Goal: Information Seeking & Learning: Find specific fact

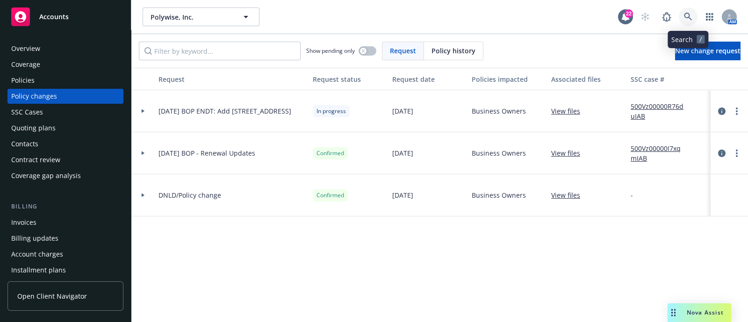
click at [690, 17] on icon at bounding box center [688, 17] width 8 height 8
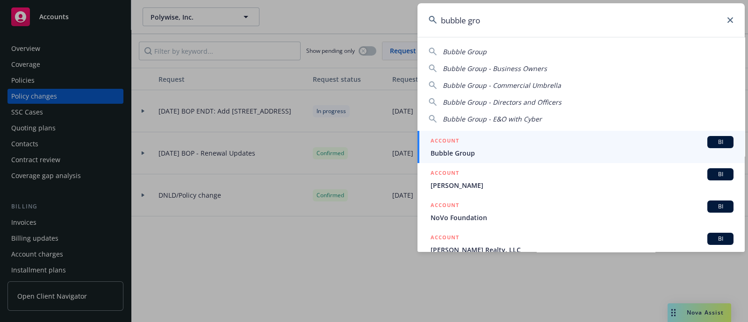
type input "bubble gro"
click at [455, 148] on span "Bubble Group" at bounding box center [582, 153] width 303 height 10
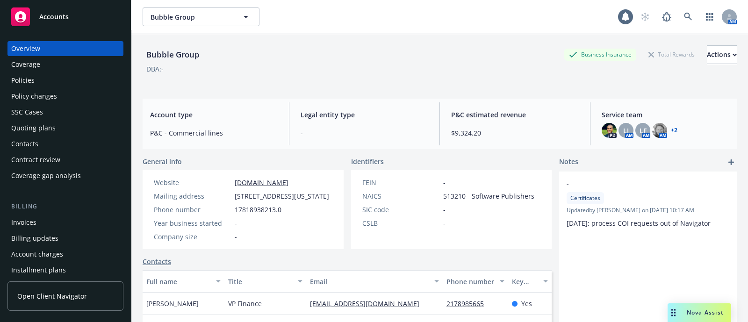
click at [74, 83] on div "Policies" at bounding box center [65, 80] width 108 height 15
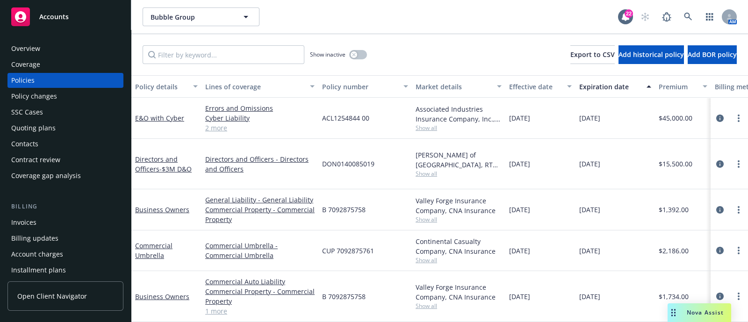
click at [47, 131] on div "Quoting plans" at bounding box center [33, 128] width 44 height 15
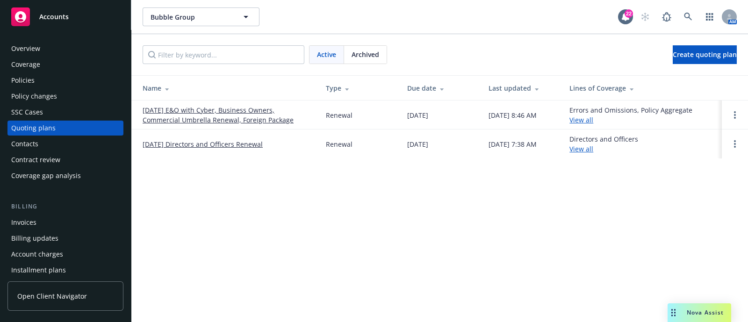
click at [372, 60] on div "Archived" at bounding box center [365, 55] width 43 height 18
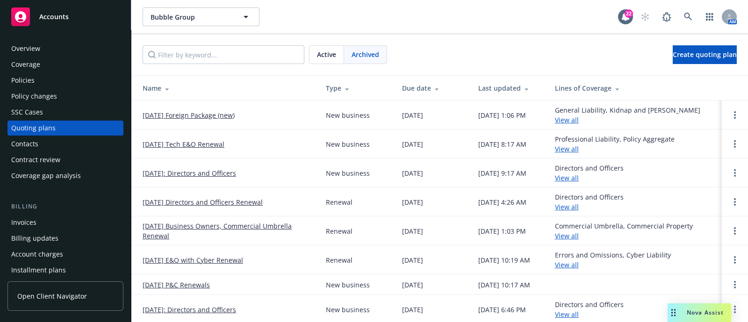
scroll to position [1, 0]
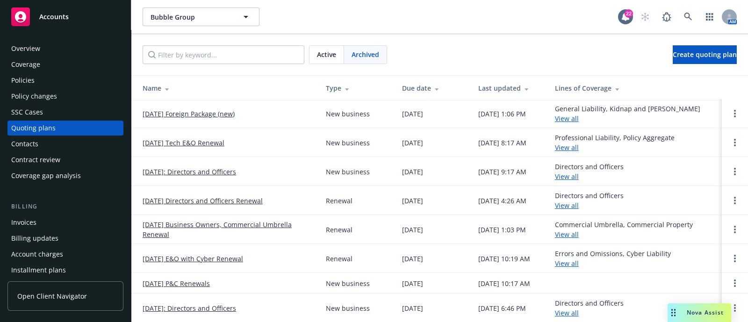
click at [211, 223] on link "[DATE] Business Owners, Commercial Umbrella Renewal" at bounding box center [227, 230] width 168 height 20
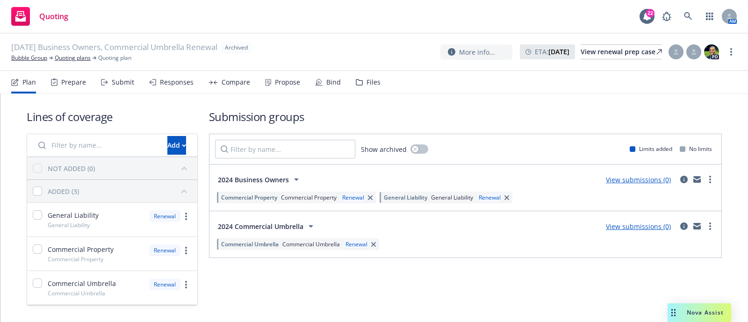
click at [361, 92] on div "Files" at bounding box center [368, 82] width 25 height 22
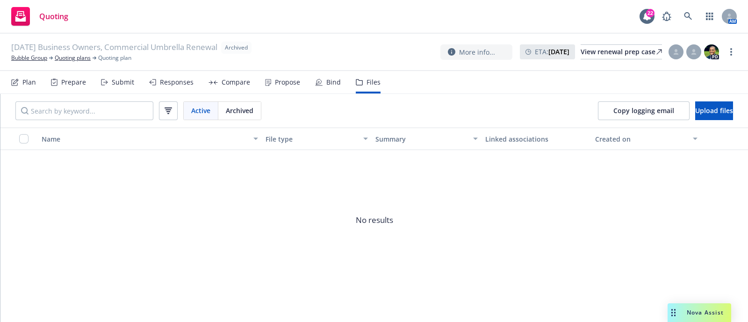
click at [103, 83] on icon at bounding box center [104, 82] width 7 height 7
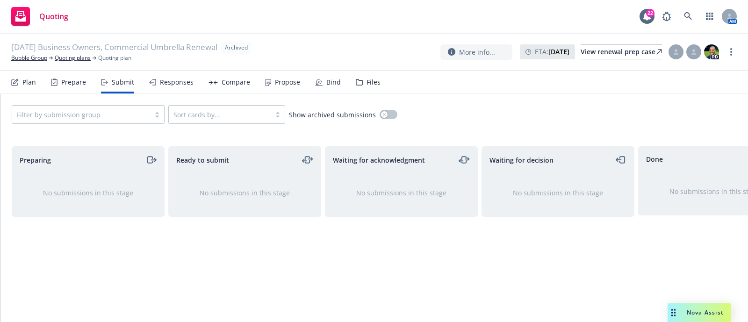
click at [77, 84] on div "Prepare" at bounding box center [73, 82] width 25 height 7
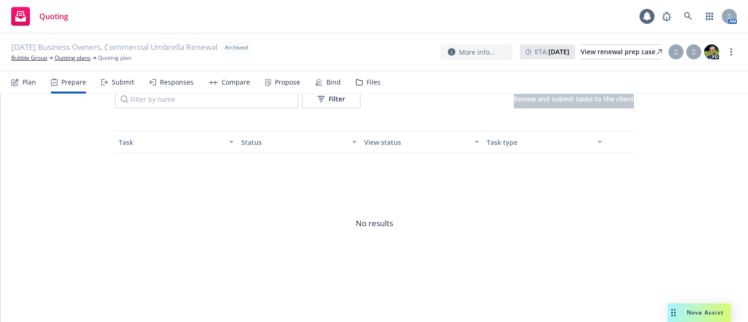
scroll to position [130, 0]
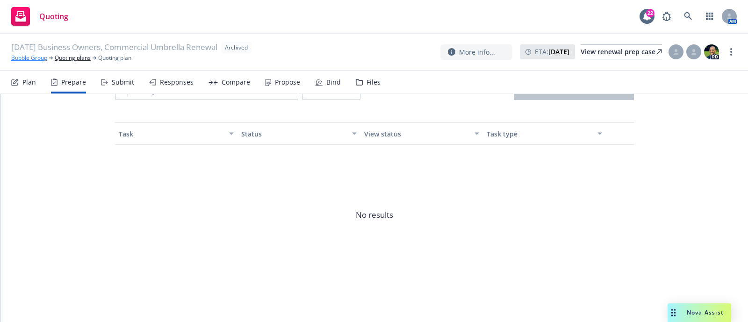
click at [42, 59] on link "Bubble Group" at bounding box center [29, 58] width 36 height 8
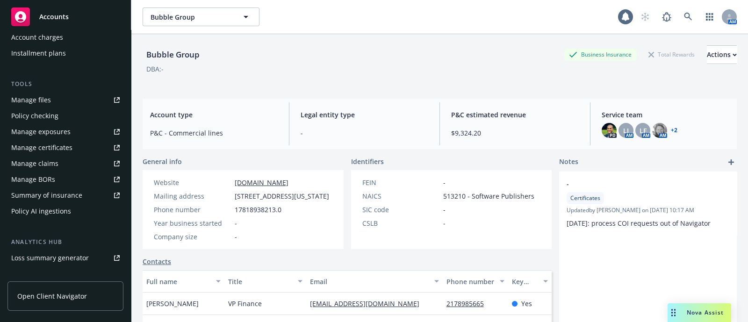
scroll to position [231, 0]
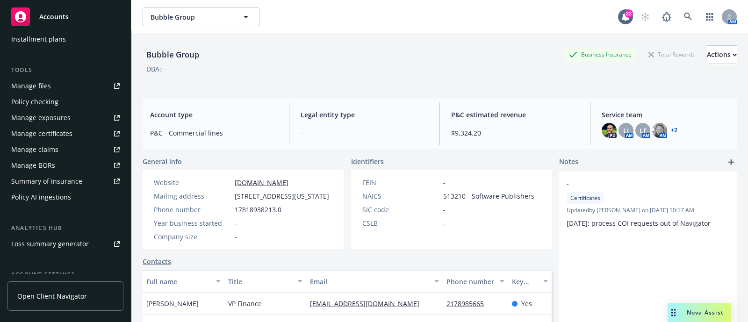
click at [75, 84] on link "Manage files" at bounding box center [65, 86] width 116 height 15
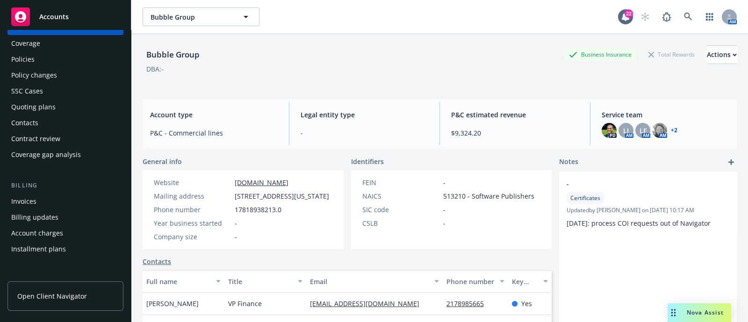
scroll to position [0, 0]
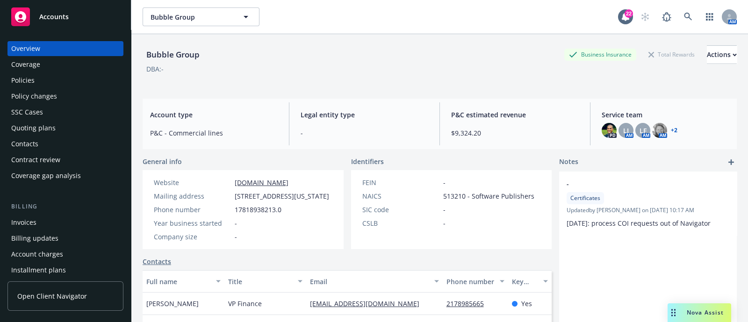
click at [56, 78] on div "Policies" at bounding box center [65, 80] width 108 height 15
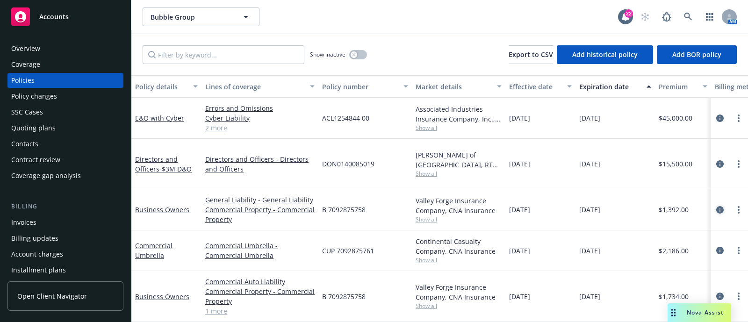
click at [716, 206] on icon "circleInformation" at bounding box center [719, 209] width 7 height 7
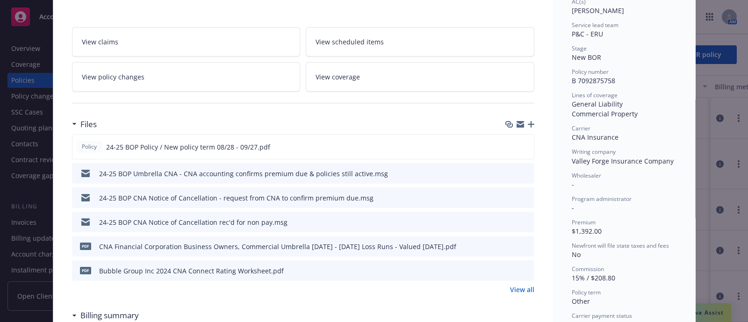
scroll to position [173, 0]
click at [525, 144] on button "preview file" at bounding box center [525, 146] width 10 height 8
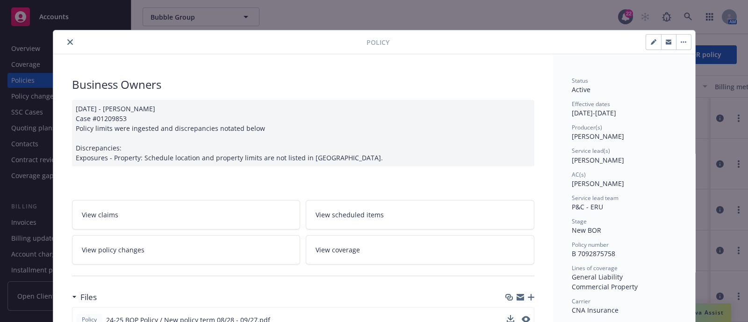
click at [60, 41] on div at bounding box center [211, 41] width 309 height 11
click at [65, 41] on button "close" at bounding box center [70, 41] width 11 height 11
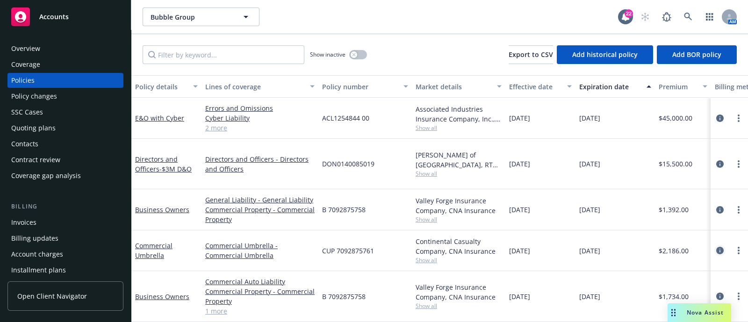
click at [716, 247] on icon "circleInformation" at bounding box center [719, 250] width 7 height 7
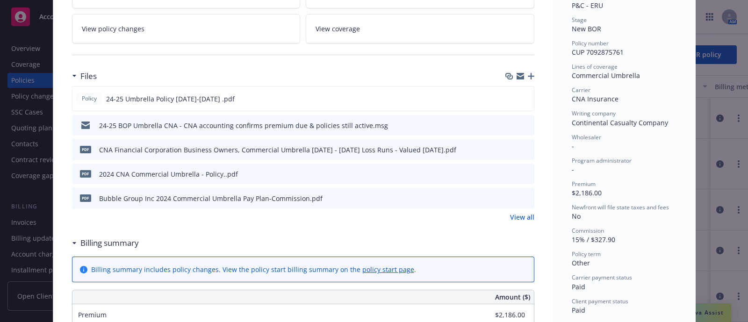
scroll to position [209, 0]
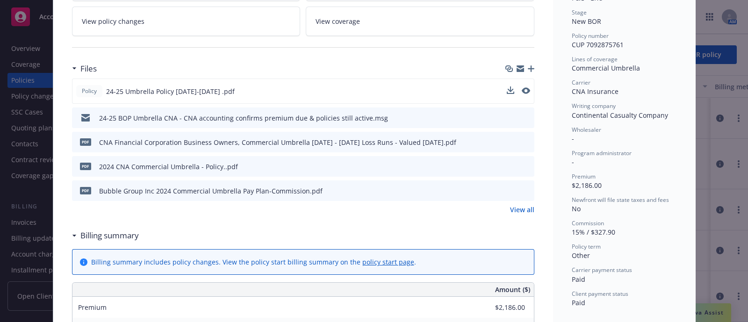
click at [526, 90] on div "Policy 24-25 Umbrella Policy 08/28/2024-09/27/2025 .pdf" at bounding box center [303, 91] width 462 height 25
click at [525, 90] on button "preview file" at bounding box center [525, 90] width 10 height 8
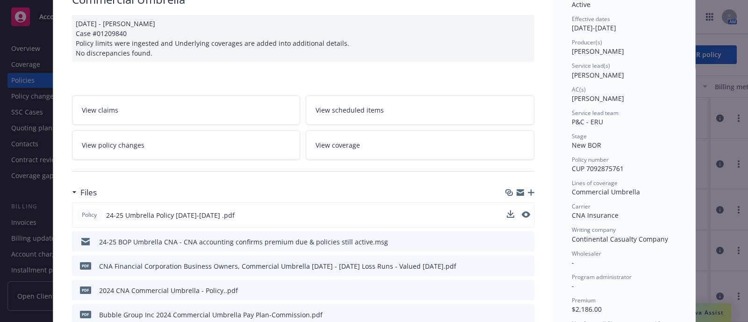
scroll to position [0, 0]
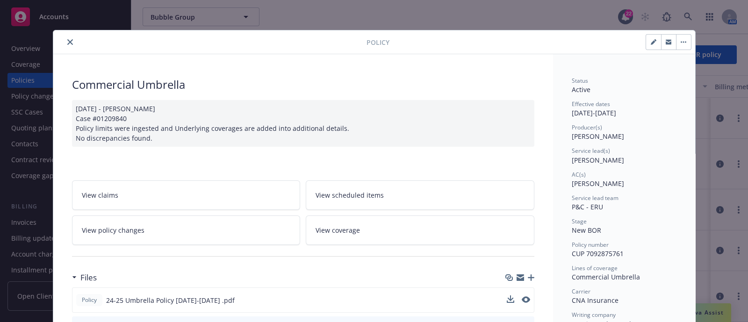
click at [65, 36] on button "close" at bounding box center [70, 41] width 11 height 11
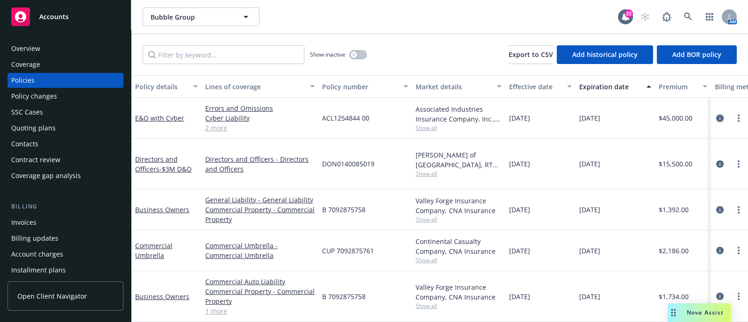
click at [716, 117] on icon "circleInformation" at bounding box center [719, 118] width 7 height 7
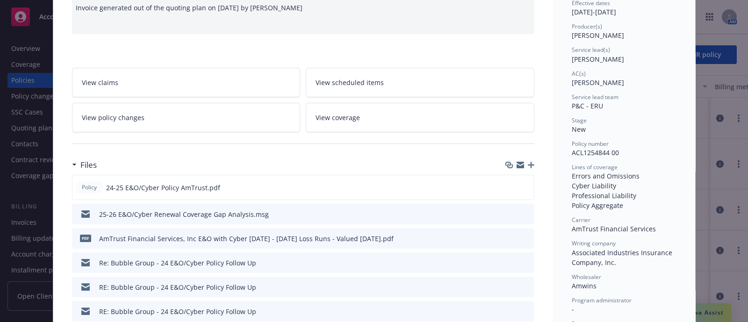
scroll to position [100, 0]
click at [521, 187] on icon "preview file" at bounding box center [525, 188] width 8 height 7
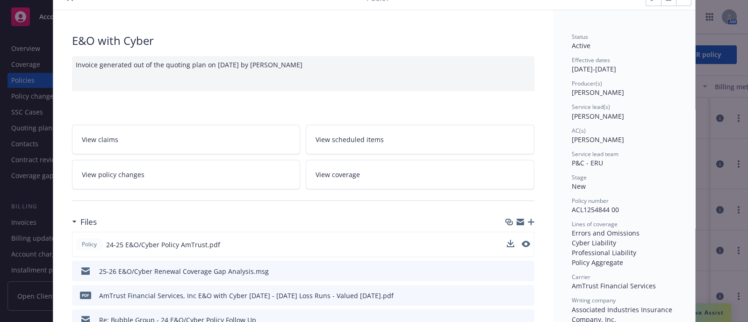
scroll to position [0, 0]
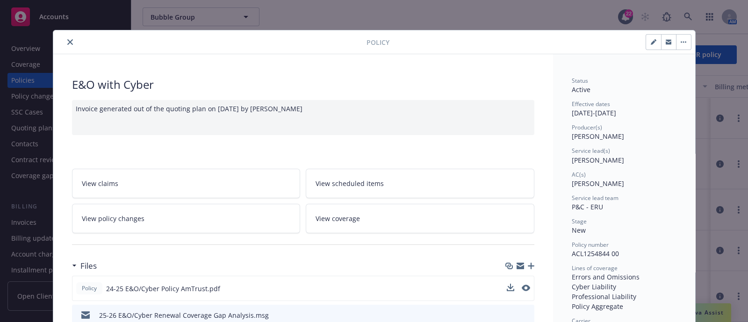
click at [68, 40] on icon "close" at bounding box center [70, 42] width 6 height 6
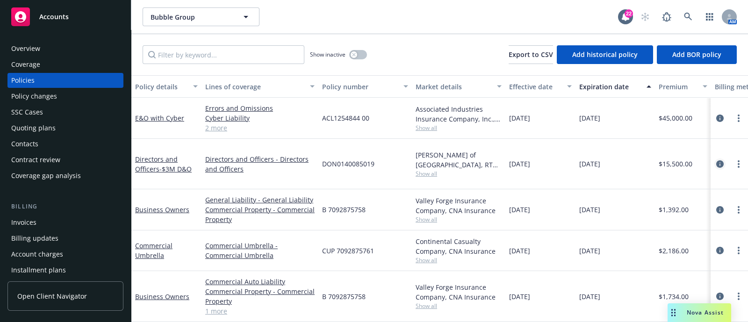
click at [716, 160] on icon "circleInformation" at bounding box center [719, 163] width 7 height 7
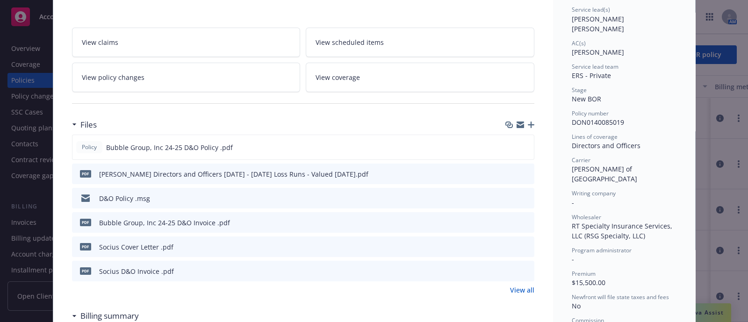
scroll to position [142, 0]
click at [521, 147] on icon "preview file" at bounding box center [525, 146] width 8 height 7
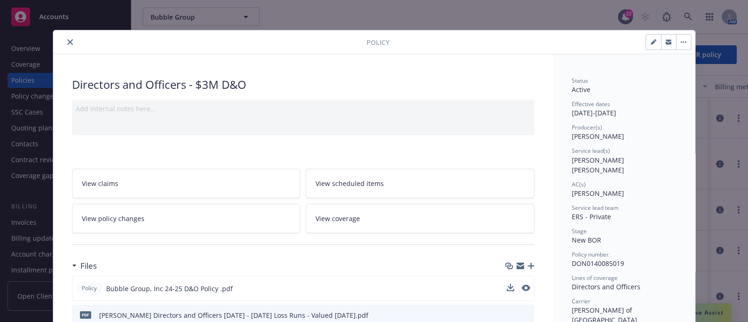
click at [69, 40] on button "close" at bounding box center [70, 41] width 11 height 11
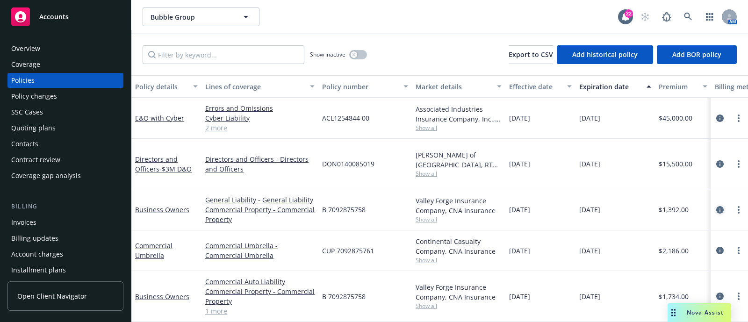
click at [716, 206] on icon "circleInformation" at bounding box center [719, 209] width 7 height 7
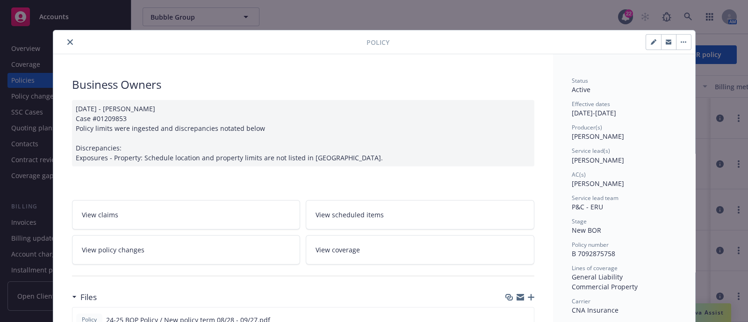
click at [211, 250] on link "View policy changes" at bounding box center [186, 249] width 229 height 29
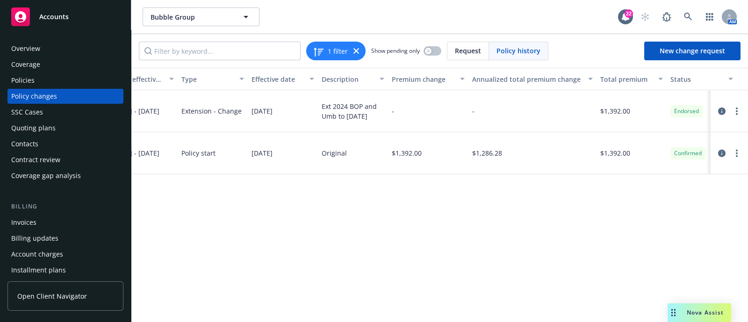
scroll to position [0, 204]
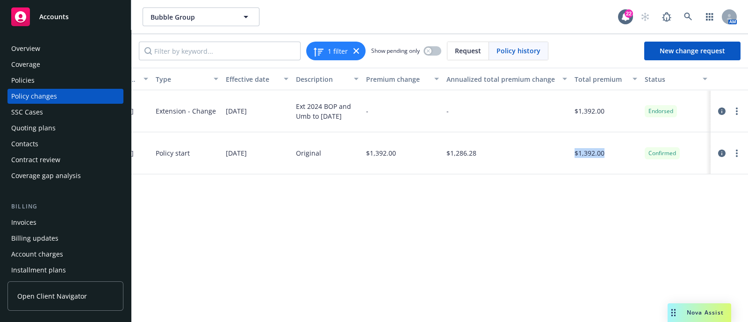
drag, startPoint x: 613, startPoint y: 145, endPoint x: 564, endPoint y: 151, distance: 49.4
click at [564, 151] on div "Business Owners B 7092875758 08/28/2024 - 09/27/2025 Policy start 08/28/2024 Or…" at bounding box center [338, 153] width 821 height 42
copy div "$1,392.00"
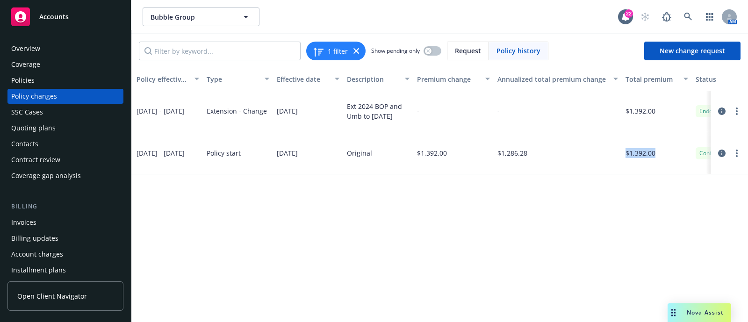
scroll to position [0, 154]
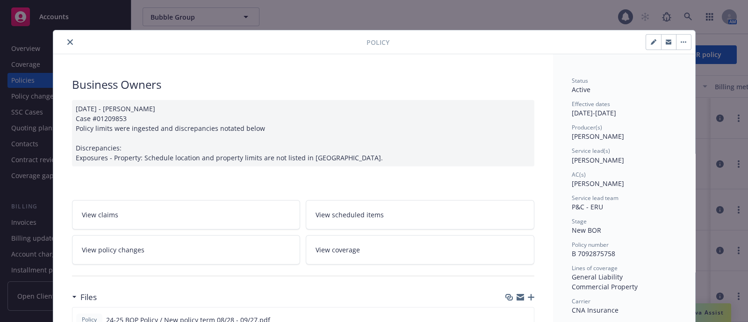
scroll to position [28, 0]
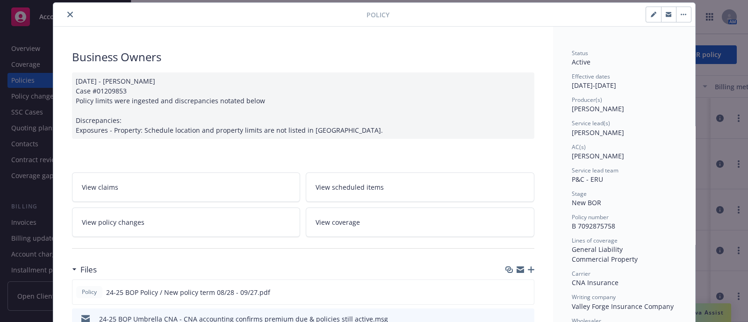
click at [67, 14] on icon "close" at bounding box center [70, 15] width 6 height 6
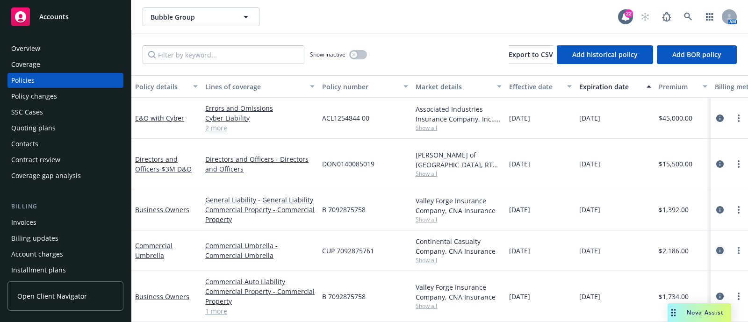
click at [716, 247] on icon "circleInformation" at bounding box center [719, 250] width 7 height 7
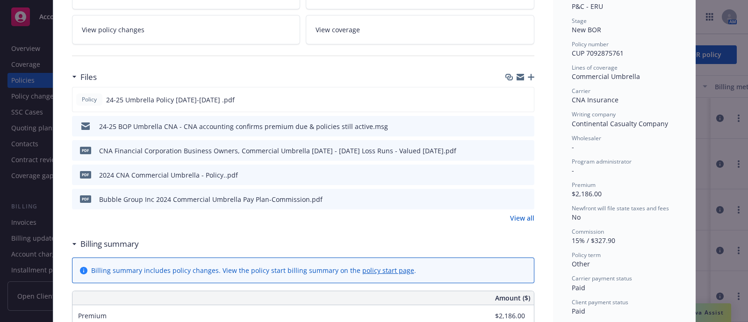
scroll to position [203, 0]
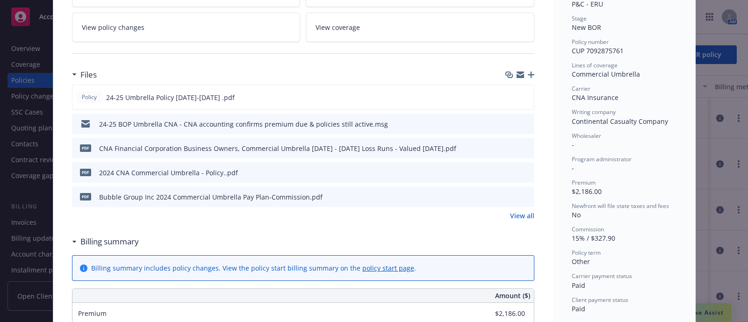
click at [234, 36] on link "View policy changes" at bounding box center [186, 27] width 229 height 29
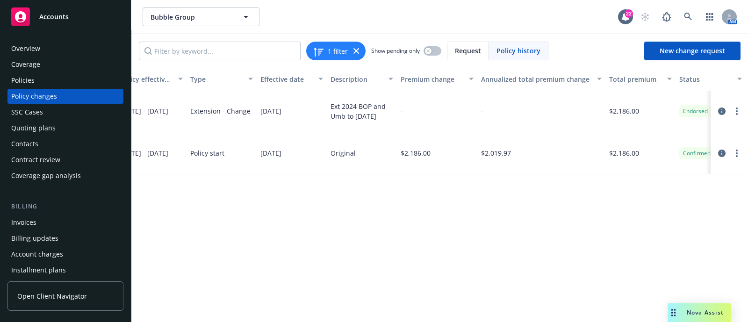
scroll to position [0, 204]
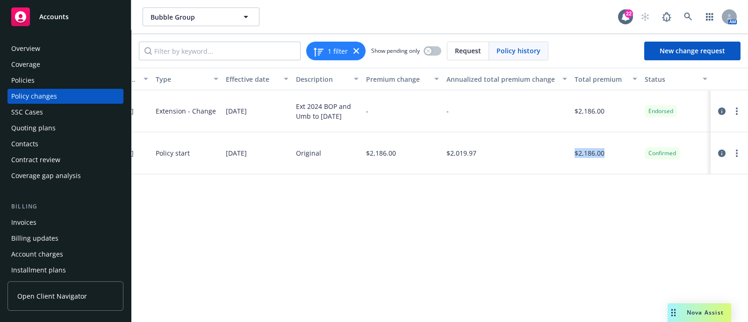
drag, startPoint x: 612, startPoint y: 154, endPoint x: 561, endPoint y: 162, distance: 51.6
click at [561, 162] on div "Commercial Umbrella CUP 7092875761 08/28/2024 - 09/27/2025 Policy start 08/28/2…" at bounding box center [338, 153] width 821 height 42
copy div "$2,186.00"
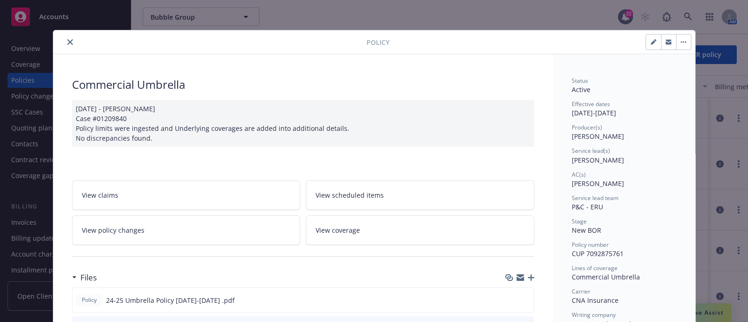
click at [70, 41] on button "close" at bounding box center [70, 41] width 11 height 11
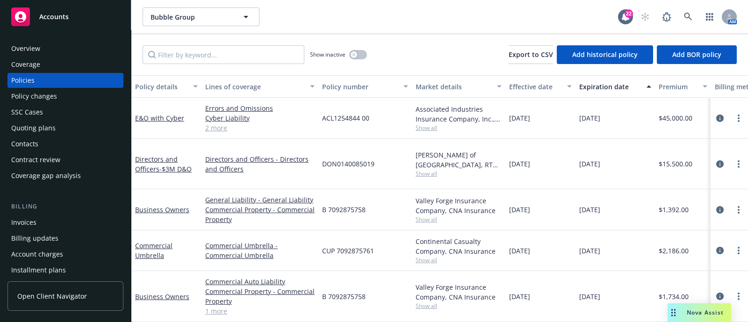
scroll to position [39, 0]
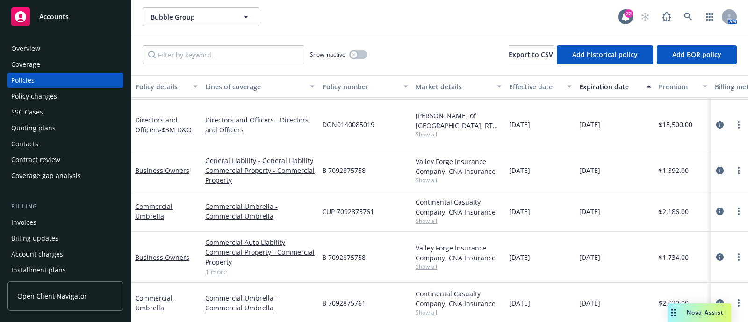
click at [714, 165] on link "circleInformation" at bounding box center [719, 170] width 11 height 11
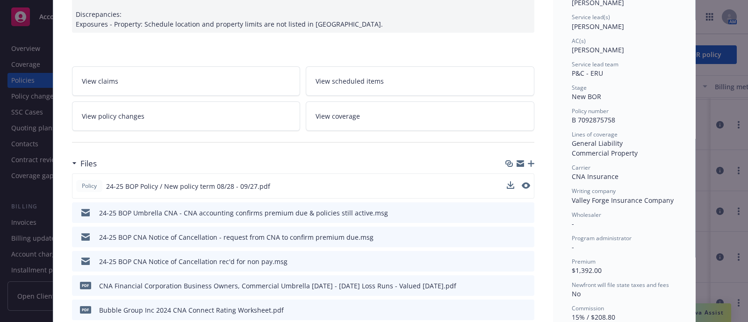
scroll to position [126, 0]
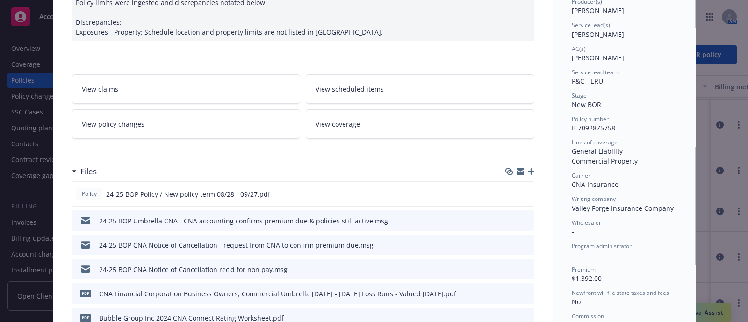
click at [224, 125] on link "View policy changes" at bounding box center [186, 123] width 229 height 29
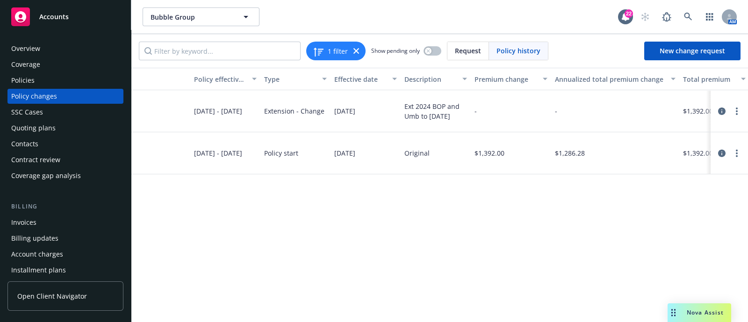
scroll to position [0, 204]
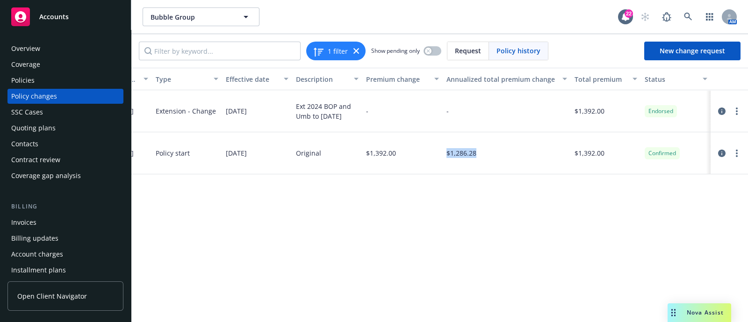
drag, startPoint x: 495, startPoint y: 148, endPoint x: 432, endPoint y: 144, distance: 63.7
click at [432, 144] on div "Business Owners B 7092875758 08/28/2024 - 09/27/2025 Policy start 08/28/2024 Or…" at bounding box center [338, 153] width 821 height 42
copy div "$1,286.28"
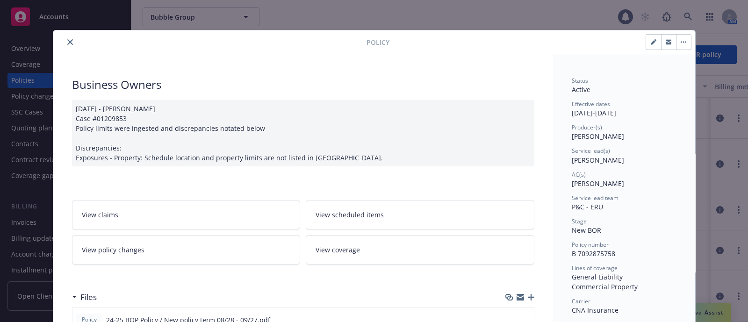
scroll to position [28, 0]
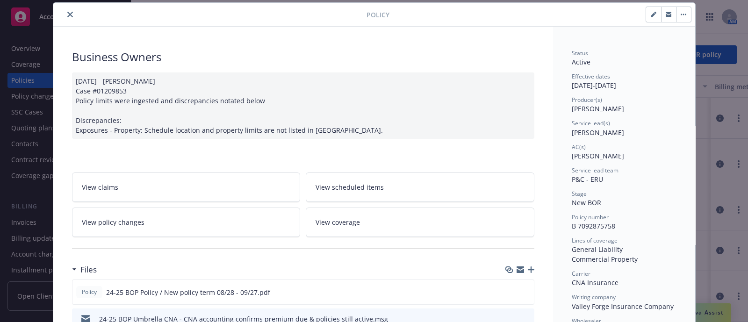
click at [68, 10] on button "close" at bounding box center [70, 14] width 11 height 11
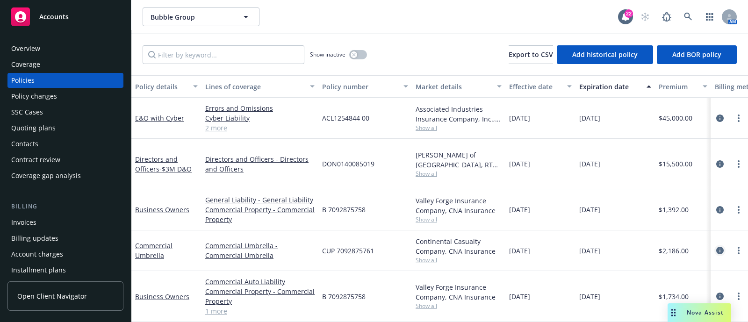
click at [716, 247] on icon "circleInformation" at bounding box center [719, 250] width 7 height 7
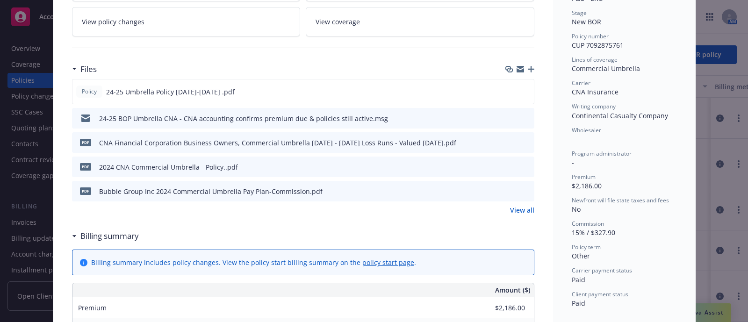
scroll to position [209, 0]
click at [206, 24] on link "View policy changes" at bounding box center [186, 21] width 229 height 29
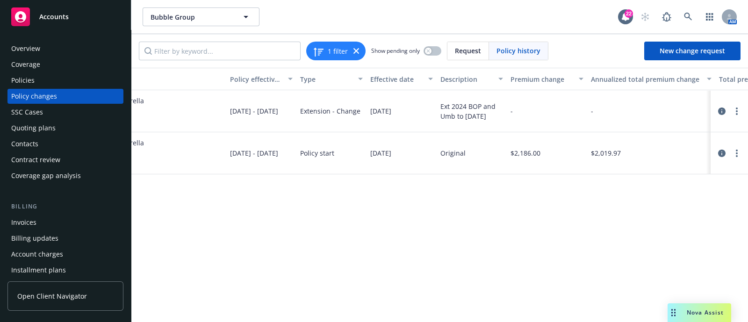
scroll to position [0, 61]
drag, startPoint x: 626, startPoint y: 155, endPoint x: 560, endPoint y: 155, distance: 66.9
click at [560, 155] on div "Commercial Umbrella CUP 7092875761 08/28/2024 - 09/27/2025 Policy start 08/28/2…" at bounding box center [481, 153] width 821 height 42
copy div "$2,019.97"
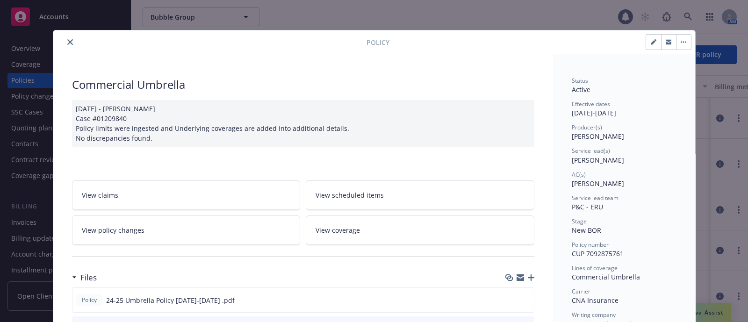
scroll to position [28, 0]
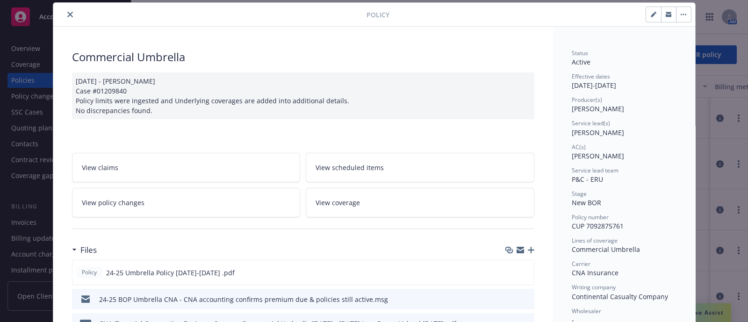
click at [68, 11] on button "close" at bounding box center [70, 14] width 11 height 11
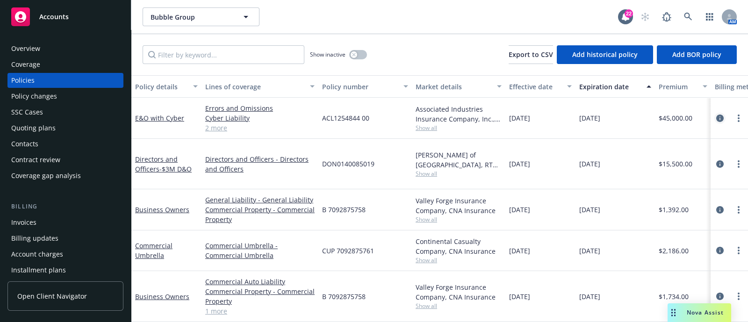
click at [715, 118] on link "circleInformation" at bounding box center [719, 118] width 11 height 11
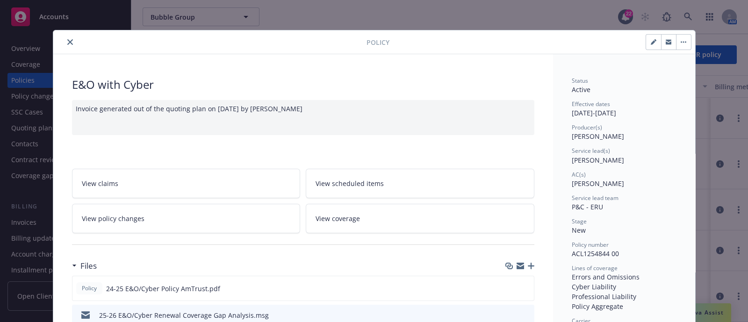
click at [67, 45] on button "close" at bounding box center [70, 41] width 11 height 11
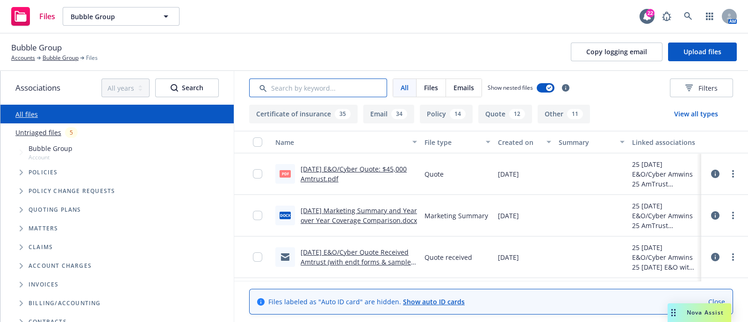
click at [350, 90] on input "Search by keyword..." at bounding box center [318, 88] width 138 height 19
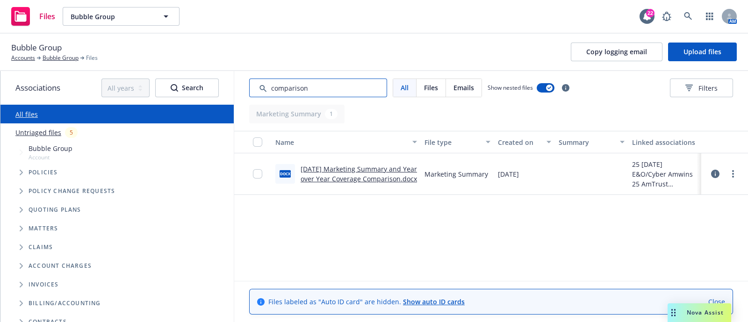
type input "comparison"
click at [331, 179] on link "9/27/2025 Marketing Summary and Year over Year Coverage Comparison.docx" at bounding box center [359, 174] width 116 height 19
